Goal: Task Accomplishment & Management: Use online tool/utility

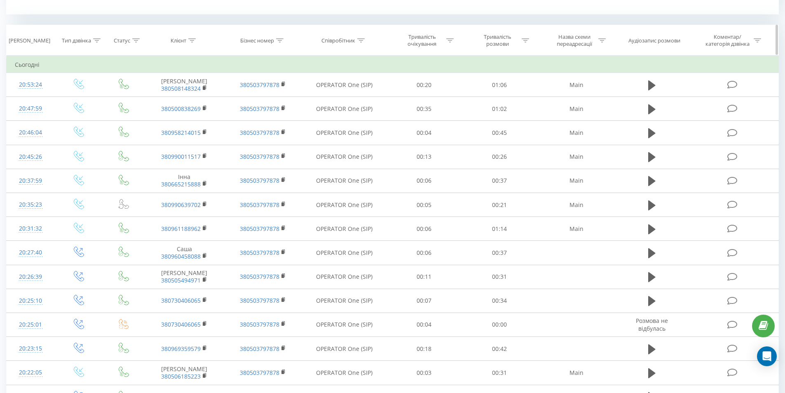
scroll to position [288, 0]
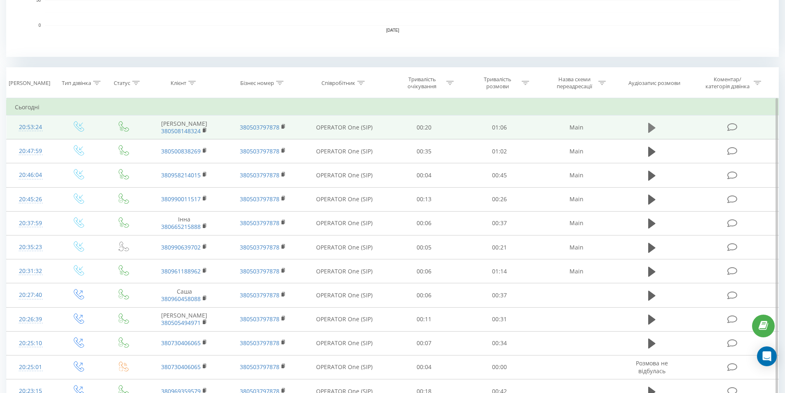
click at [652, 130] on icon at bounding box center [651, 127] width 7 height 10
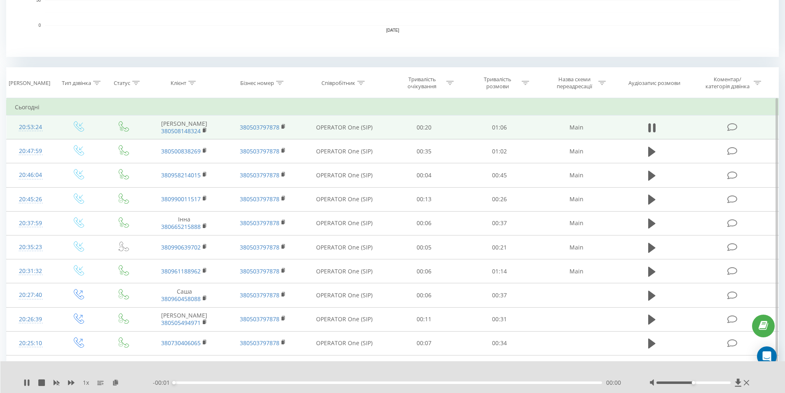
drag, startPoint x: 190, startPoint y: 382, endPoint x: 200, endPoint y: 383, distance: 10.0
click at [191, 382] on div "00:00" at bounding box center [388, 382] width 429 height 2
click at [206, 383] on div "00:00" at bounding box center [388, 382] width 429 height 2
click at [215, 382] on div "00:00" at bounding box center [388, 382] width 429 height 2
click at [748, 384] on icon at bounding box center [746, 382] width 5 height 7
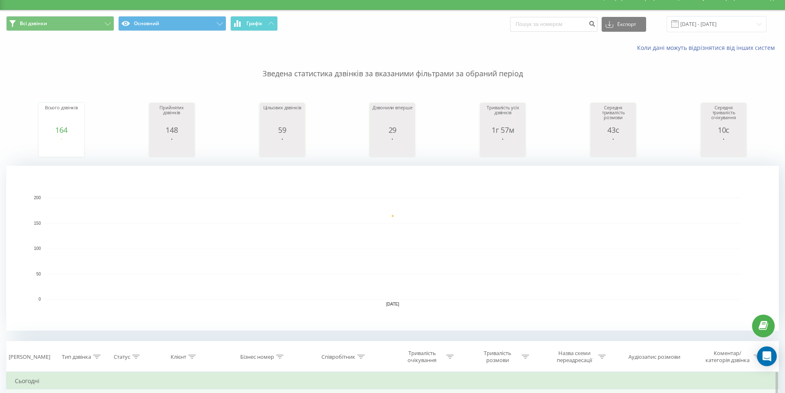
scroll to position [0, 0]
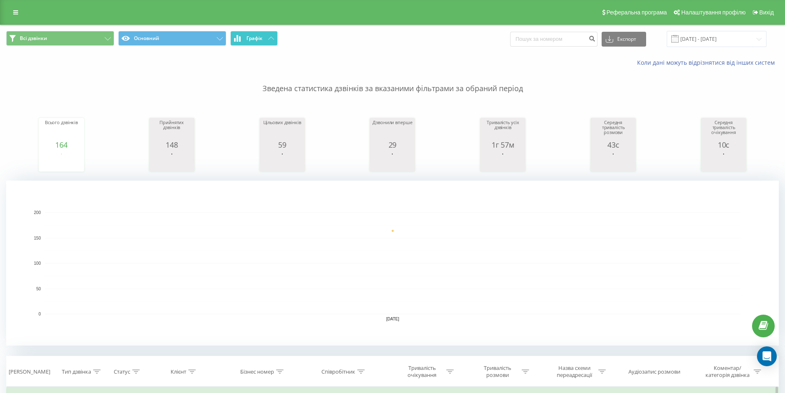
click at [252, 32] on button "Графік" at bounding box center [253, 38] width 47 height 15
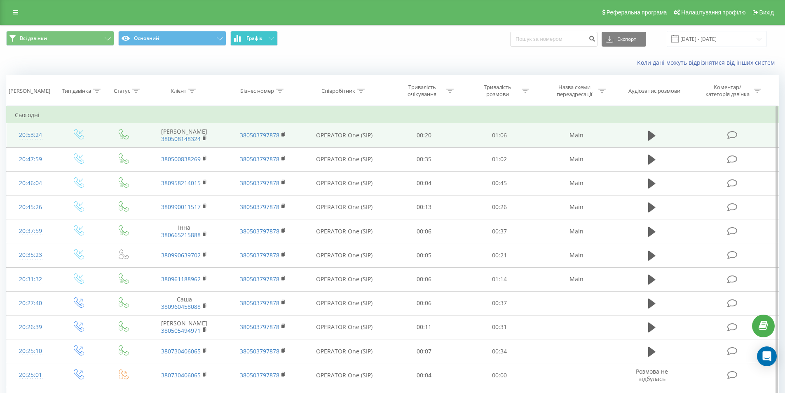
click at [252, 32] on button "Графік" at bounding box center [253, 38] width 47 height 15
